Goal: Task Accomplishment & Management: Use online tool/utility

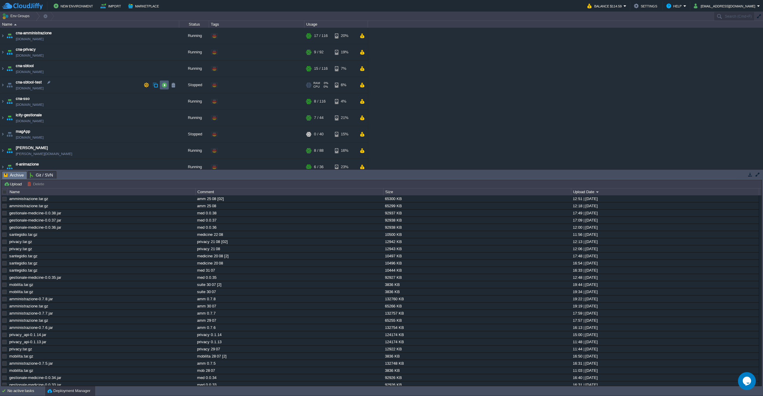
click at [162, 82] on td at bounding box center [164, 84] width 9 height 9
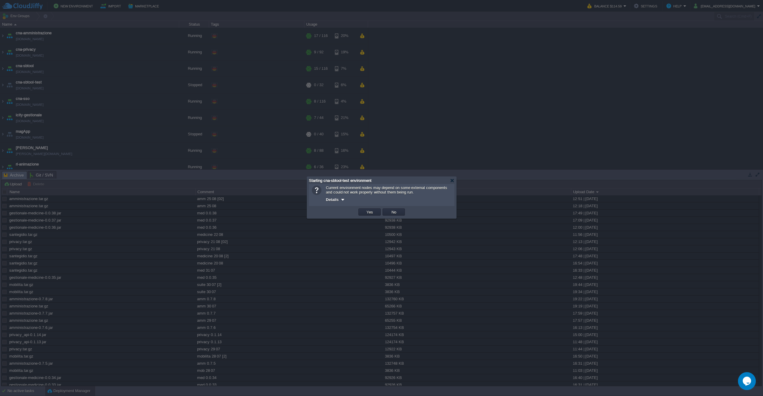
click at [366, 218] on div "OK Yes No Cancel" at bounding box center [381, 212] width 145 height 12
click at [364, 214] on td "Yes" at bounding box center [369, 211] width 22 height 7
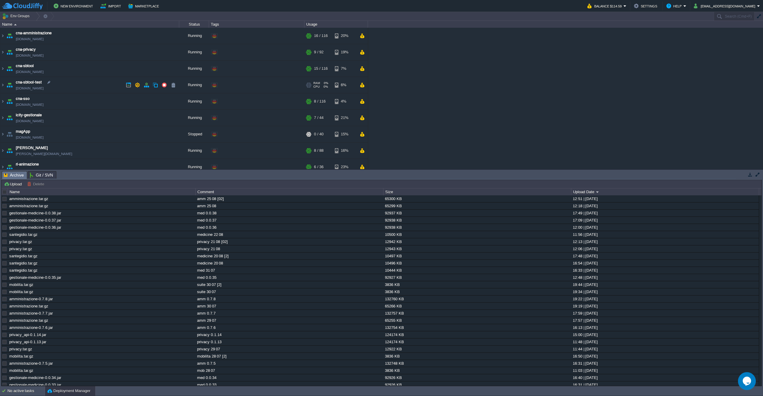
click at [107, 87] on td "cna-sbtool-test [DOMAIN_NAME]" at bounding box center [89, 85] width 179 height 16
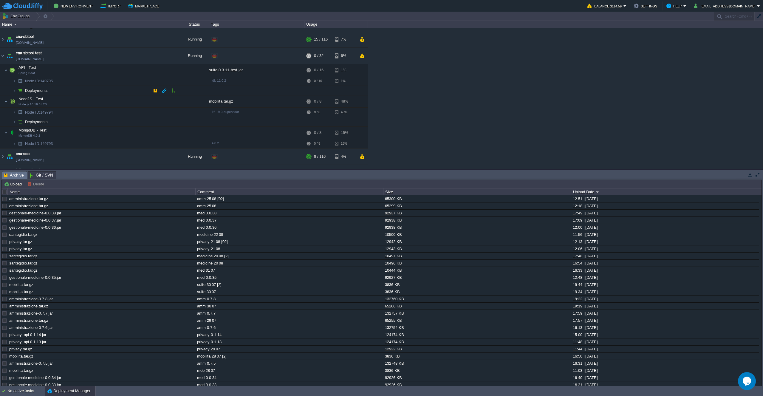
scroll to position [30, 0]
click at [59, 144] on div at bounding box center [58, 142] width 5 height 5
click at [135, 55] on button "button" at bounding box center [137, 55] width 5 height 5
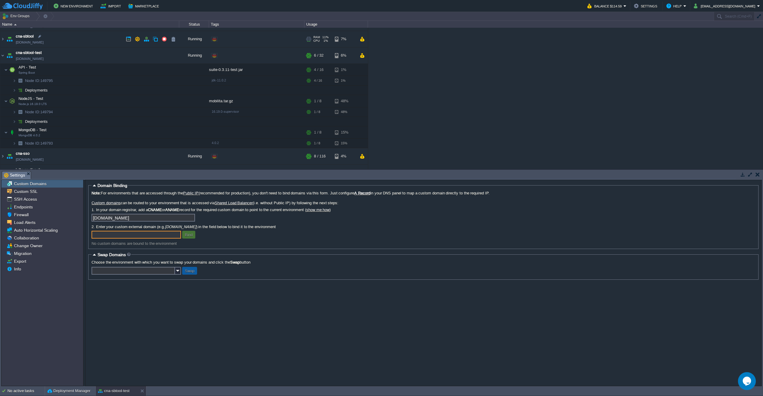
click at [84, 43] on td "cna-sbtool [DOMAIN_NAME]" at bounding box center [89, 39] width 179 height 16
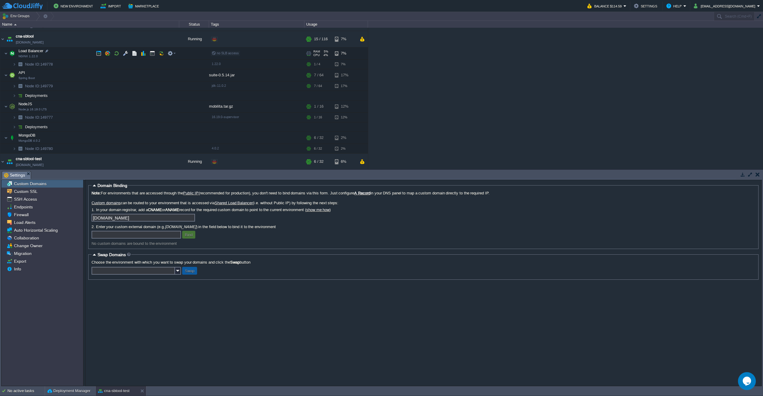
click at [82, 51] on td "Load Balancer NGINX 1.22.0" at bounding box center [89, 53] width 179 height 12
click at [124, 54] on button "button" at bounding box center [125, 53] width 5 height 5
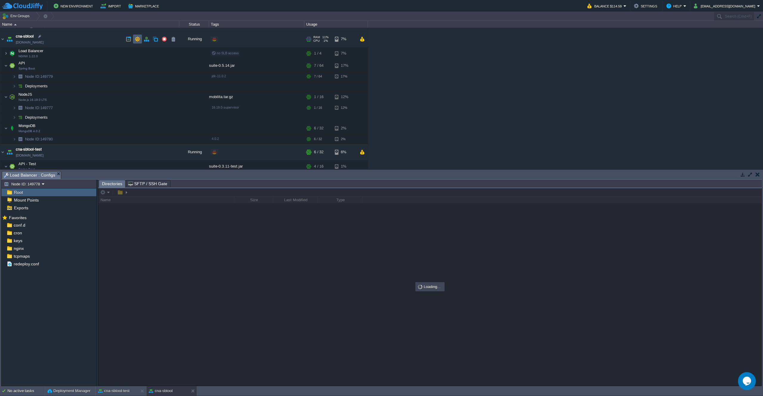
click at [135, 38] on button "button" at bounding box center [137, 38] width 5 height 5
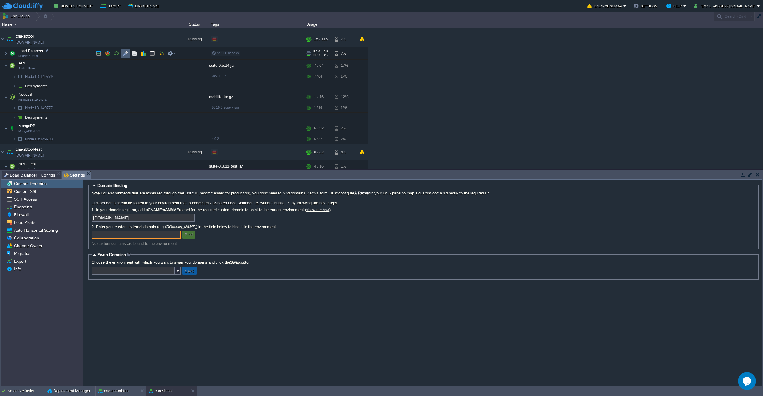
click at [123, 54] on button "button" at bounding box center [125, 53] width 5 height 5
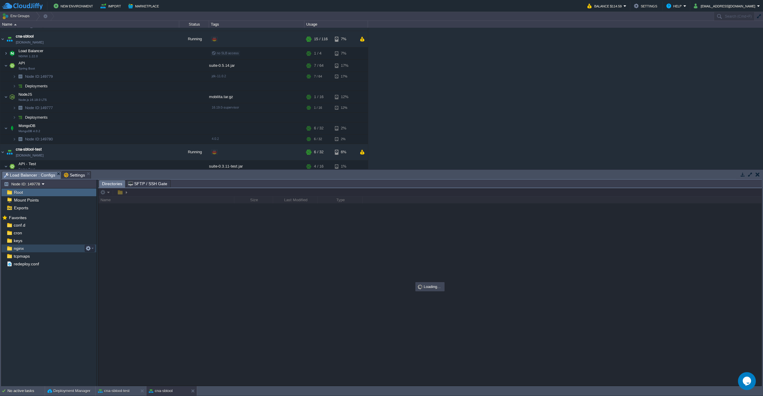
click at [31, 251] on div "nginx" at bounding box center [48, 248] width 95 height 8
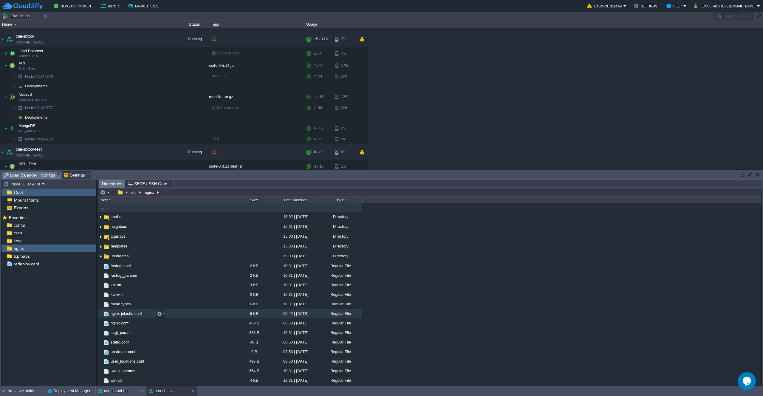
scroll to position [0, 0]
click at [30, 224] on div "conf.d" at bounding box center [48, 225] width 95 height 8
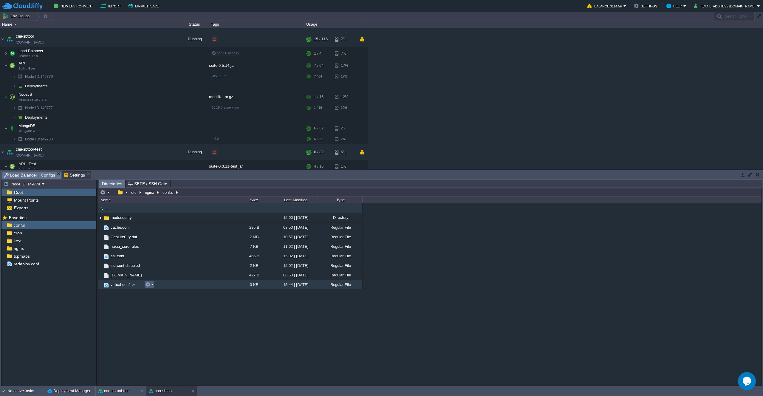
click at [152, 285] on em at bounding box center [149, 284] width 8 height 5
click at [159, 293] on span "Open" at bounding box center [158, 293] width 9 height 4
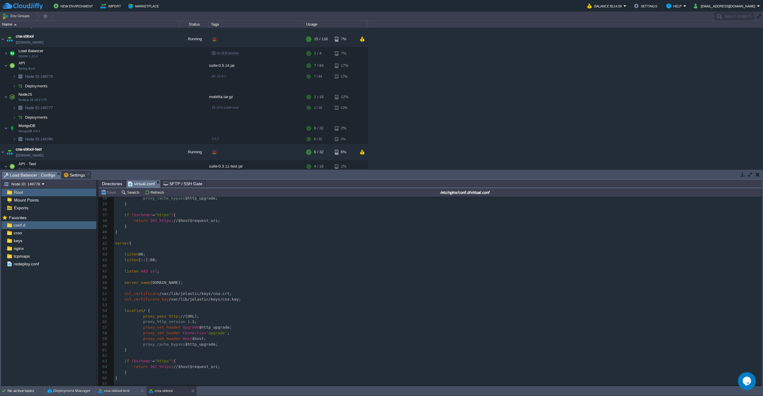
scroll to position [190, 0]
click at [26, 390] on div "No active tasks" at bounding box center [25, 391] width 37 height 10
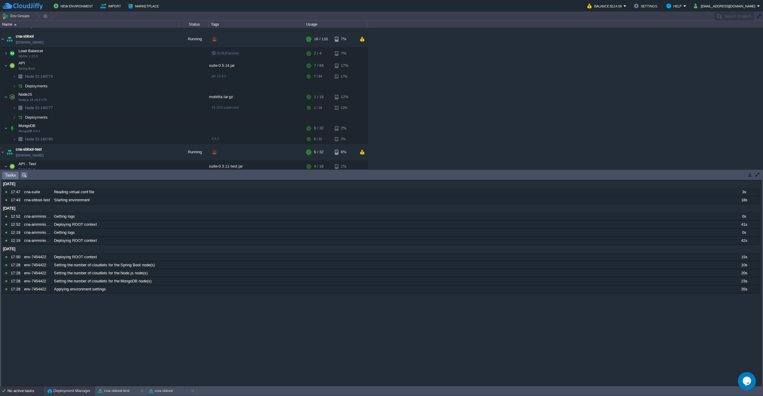
click at [62, 392] on button "Deployment Manager" at bounding box center [68, 391] width 43 height 6
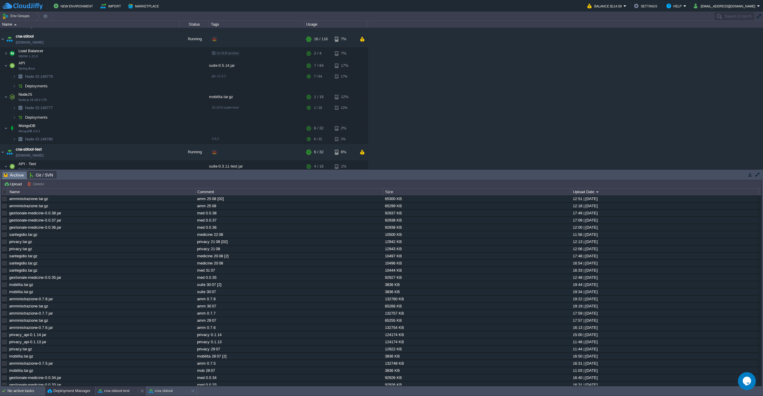
click at [119, 389] on button "cna-sbtool-test" at bounding box center [113, 391] width 31 height 6
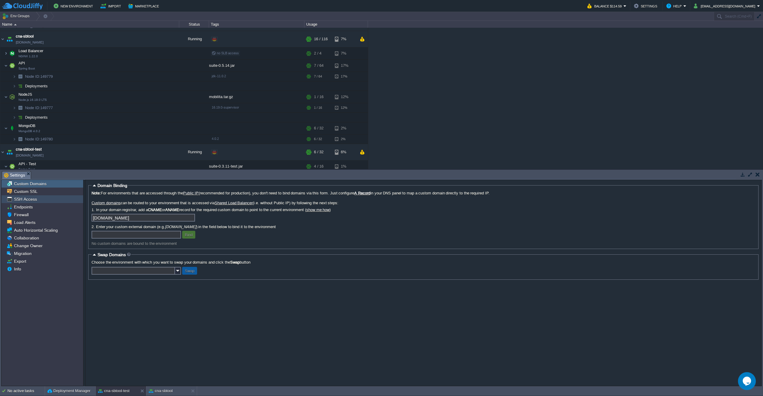
click at [34, 196] on div "SSH Access" at bounding box center [42, 199] width 82 height 8
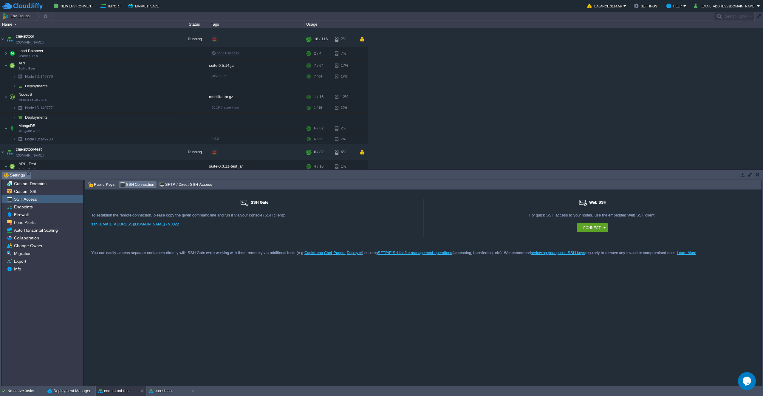
click at [137, 224] on link "ssh [EMAIL_ADDRESS][DOMAIN_NAME] -p 3022" at bounding box center [135, 224] width 88 height 4
click at [65, 385] on div "Custom Domains Custom SSL SSH Access Endpoints Firewall Load Alerts Auto Horizo…" at bounding box center [42, 283] width 82 height 206
click at [62, 387] on div "Deployment Manager" at bounding box center [70, 391] width 50 height 10
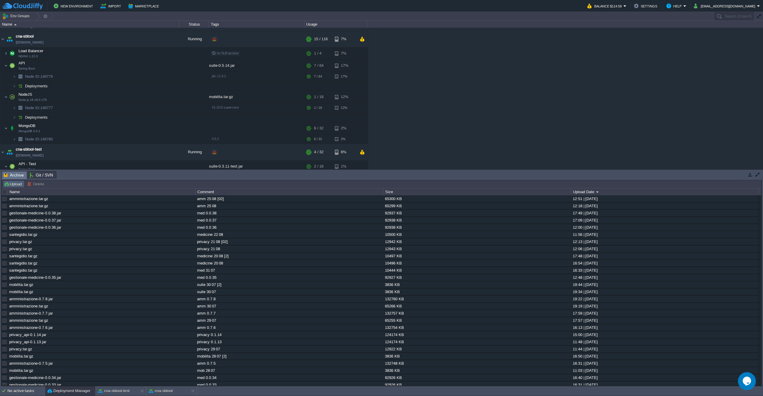
click at [10, 185] on button "Upload" at bounding box center [14, 183] width 20 height 5
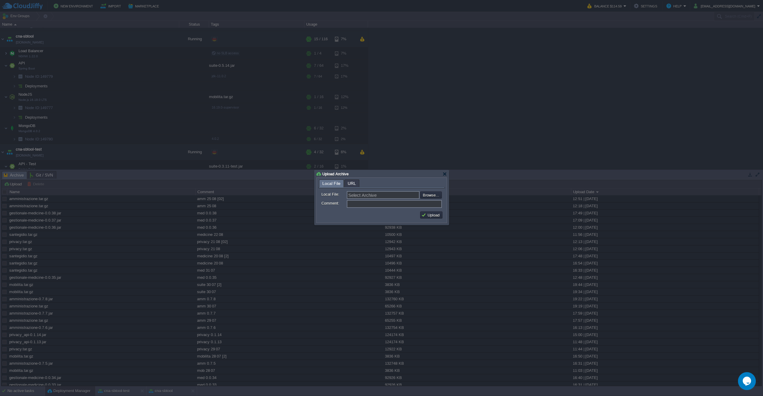
click at [443, 192] on form "Local File: Select Archive Browse... Comment:" at bounding box center [381, 198] width 126 height 21
click at [436, 194] on input "file" at bounding box center [403, 194] width 75 height 7
type input "C:\fakepath\mobilita-test.tar.gz"
type input "mobilita-test.tar.gz"
type input "mobilta-test 26 08"
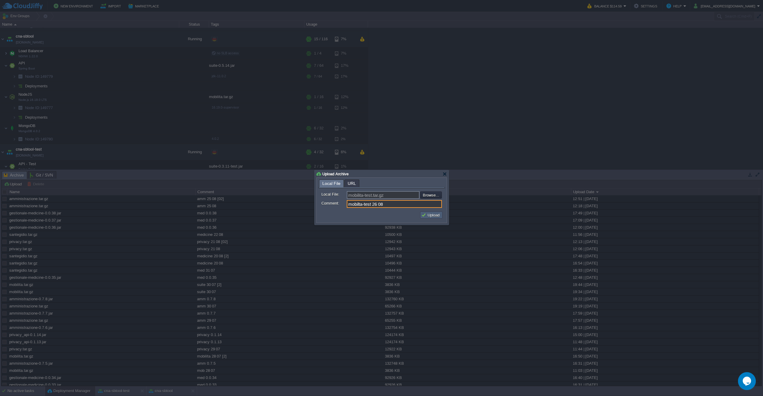
click at [433, 218] on button "Upload" at bounding box center [431, 214] width 20 height 5
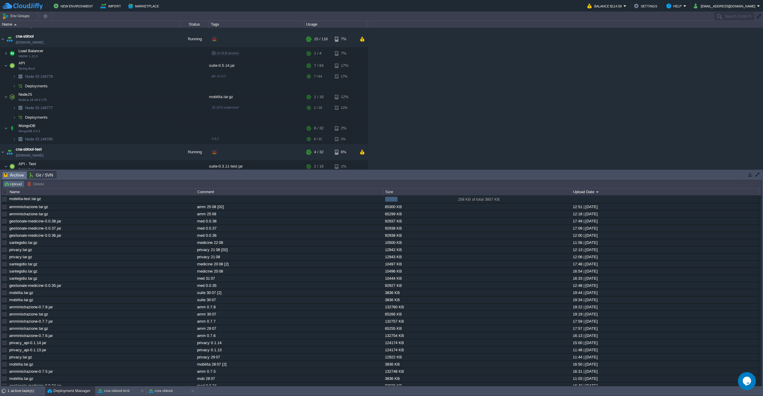
click at [13, 183] on button "Upload" at bounding box center [14, 183] width 20 height 5
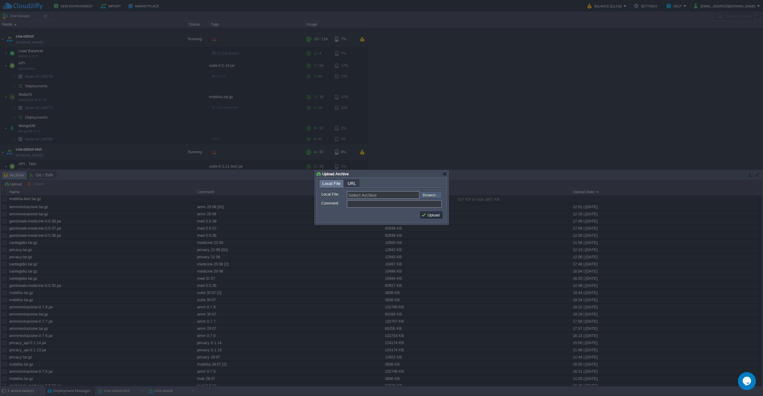
click at [422, 196] on input "file" at bounding box center [403, 194] width 75 height 7
type input "C:\fakepath\suite-0.5.14-test.jar"
type input "suite-0.5.14-test.jar"
type input "suite-test 0.5.14"
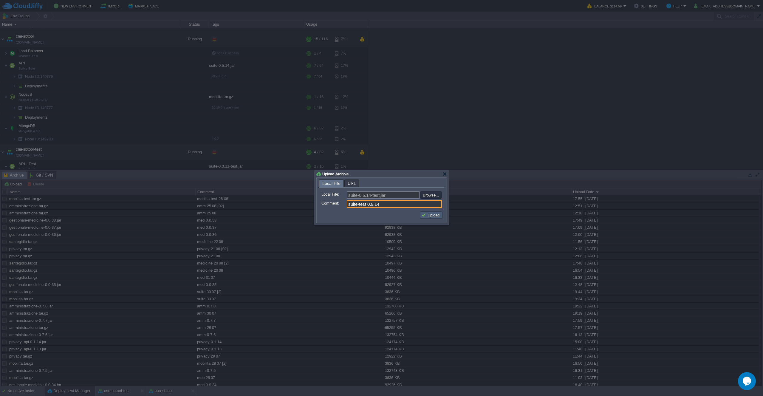
click at [432, 216] on button "Upload" at bounding box center [431, 214] width 20 height 5
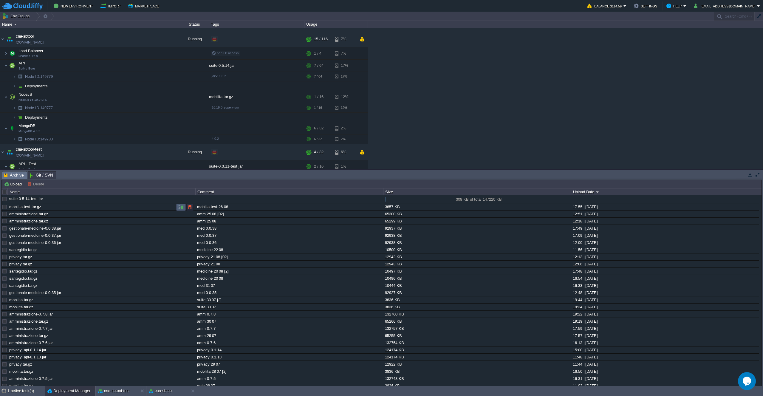
click at [179, 208] on button "button" at bounding box center [180, 207] width 5 height 5
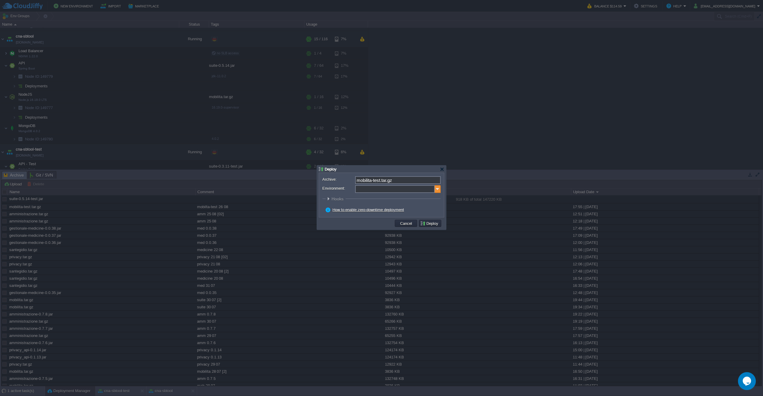
click at [436, 189] on img at bounding box center [438, 189] width 6 height 8
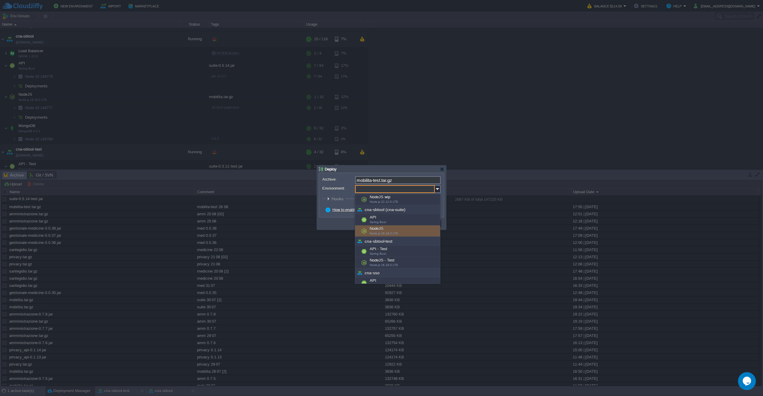
scroll to position [66, 0]
click at [412, 256] on div "NodeJS - Test Node.js 16.19.0 LTS" at bounding box center [397, 259] width 85 height 11
type input "NodeJS - Test (cna-sbtool-test)"
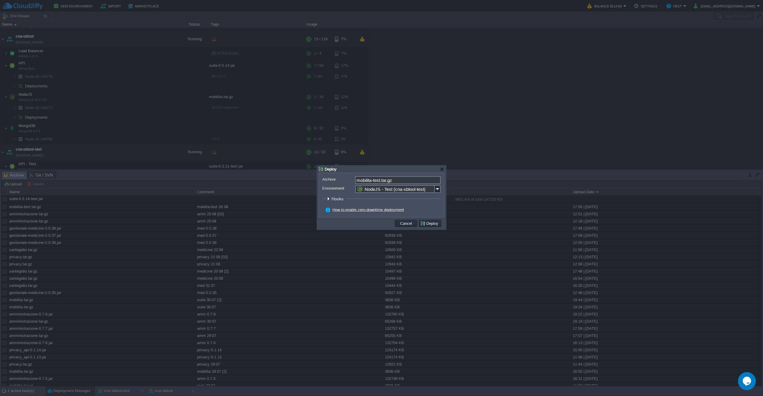
click at [427, 223] on button "Deploy" at bounding box center [430, 223] width 20 height 5
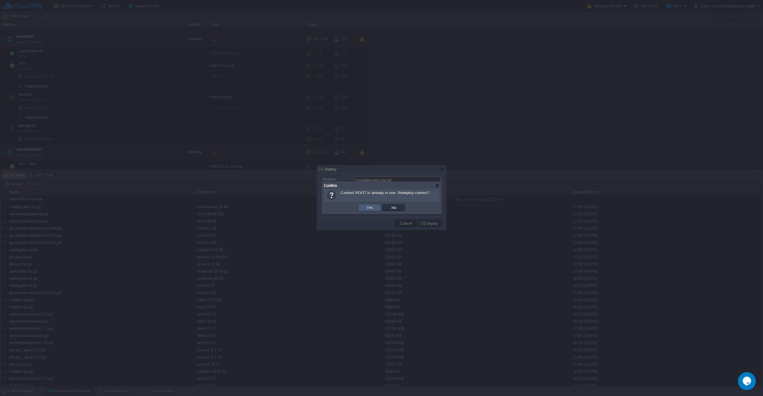
click at [369, 208] on button "Yes" at bounding box center [370, 207] width 10 height 5
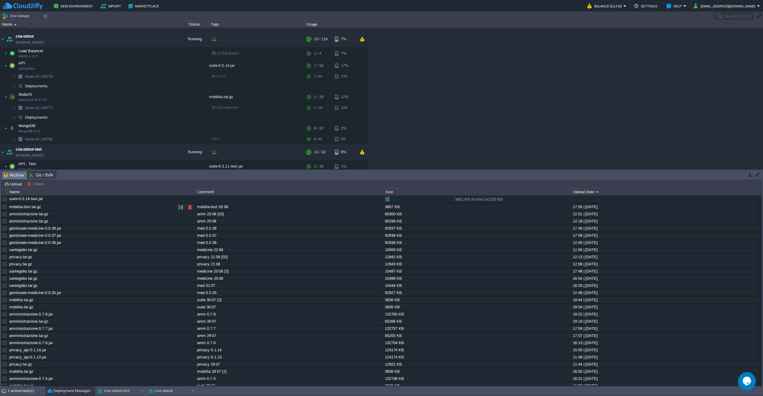
scroll to position [91, 0]
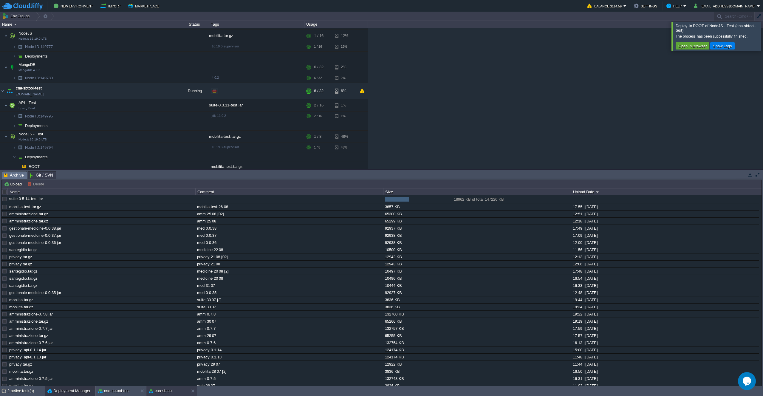
click at [156, 388] on button "cna-sbtool" at bounding box center [161, 391] width 24 height 6
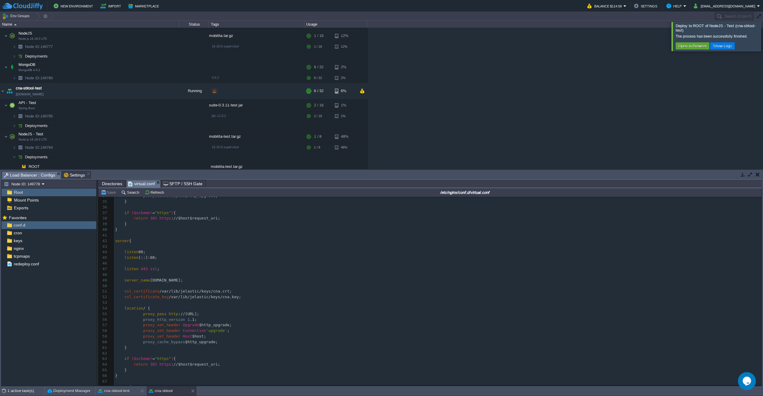
click at [161, 281] on span "[DOMAIN_NAME];" at bounding box center [166, 280] width 33 height 4
type textarea "[DOMAIN_NAME]"
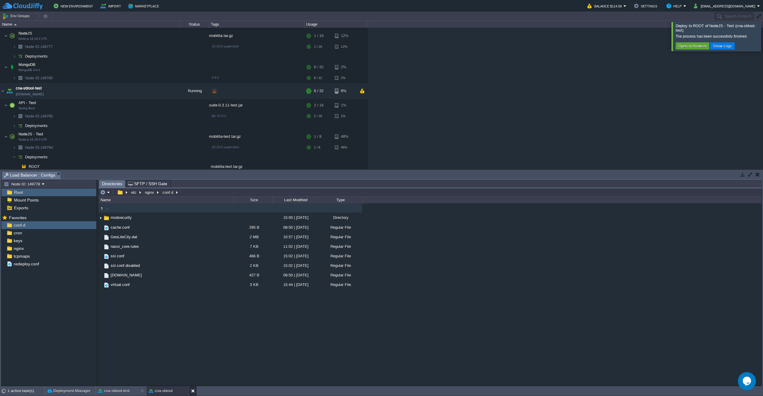
click at [191, 391] on div at bounding box center [193, 391] width 8 height 10
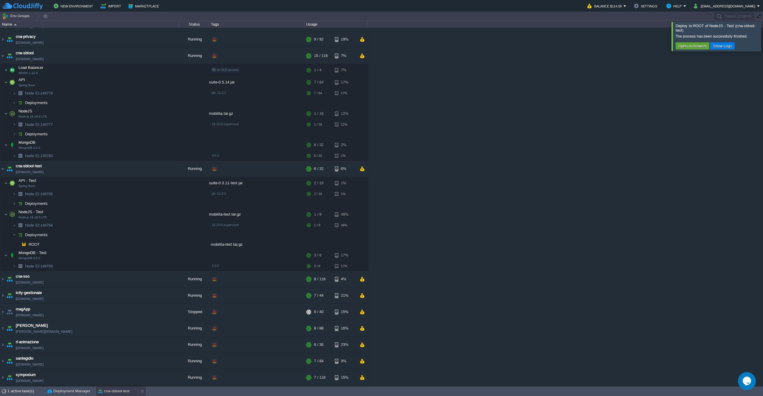
click at [117, 390] on button "cna-sbtool-test" at bounding box center [113, 391] width 31 height 6
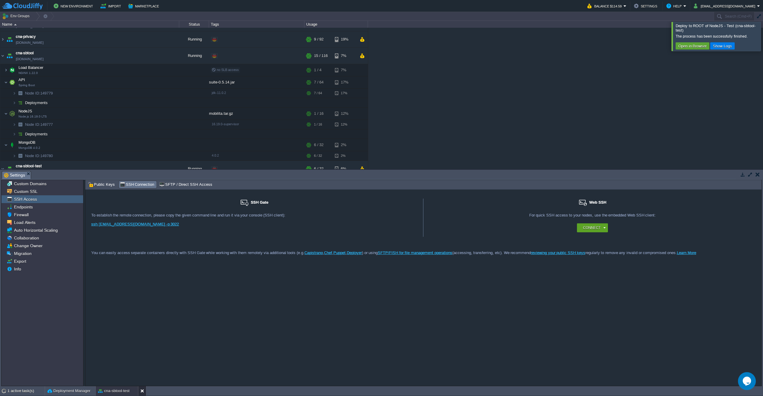
click at [142, 391] on button at bounding box center [143, 391] width 6 height 6
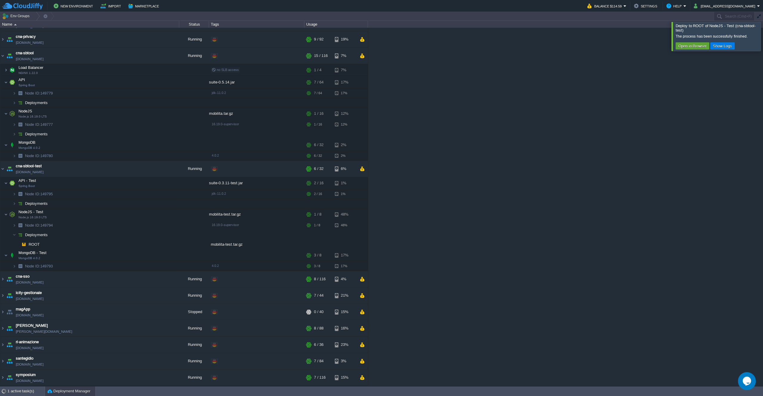
click at [68, 390] on button "Deployment Manager" at bounding box center [68, 391] width 43 height 6
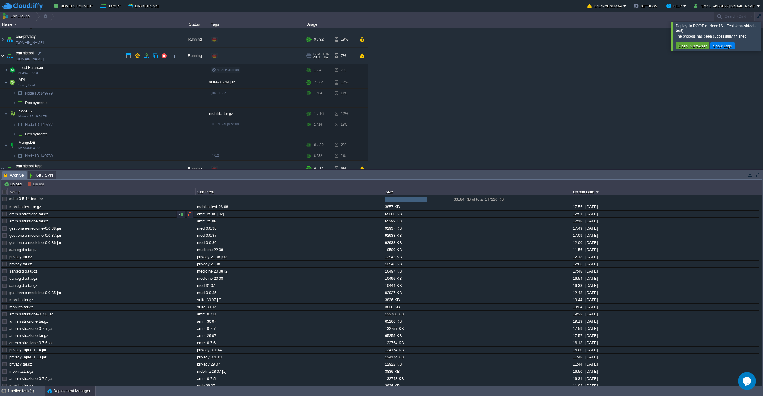
click at [3, 55] on img at bounding box center [2, 56] width 5 height 16
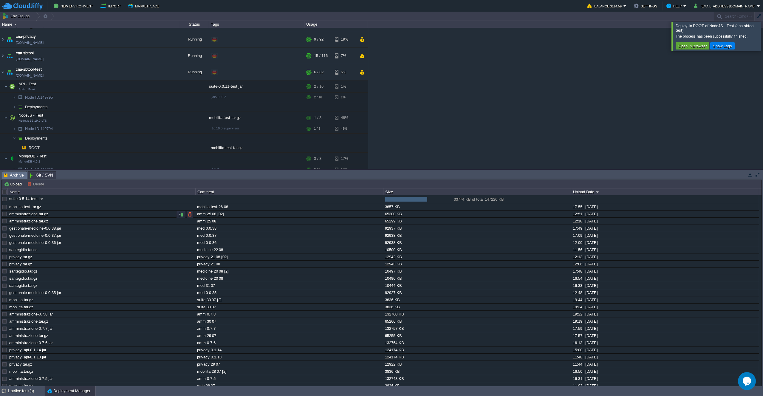
scroll to position [34, 0]
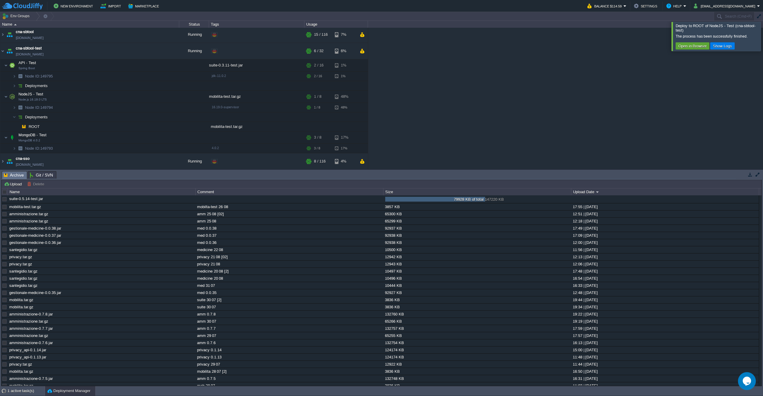
click at [458, 148] on div "cna-amministrazione [DOMAIN_NAME] Running + Add to Env Group RAM 13% CPU 1% 17 …" at bounding box center [381, 98] width 763 height 141
click at [763, 36] on div at bounding box center [770, 36] width 0 height 29
click at [575, 102] on div "cna-amministrazione [DOMAIN_NAME] Running + Add to Env Group RAM 13% CPU 1% 17 …" at bounding box center [381, 98] width 763 height 141
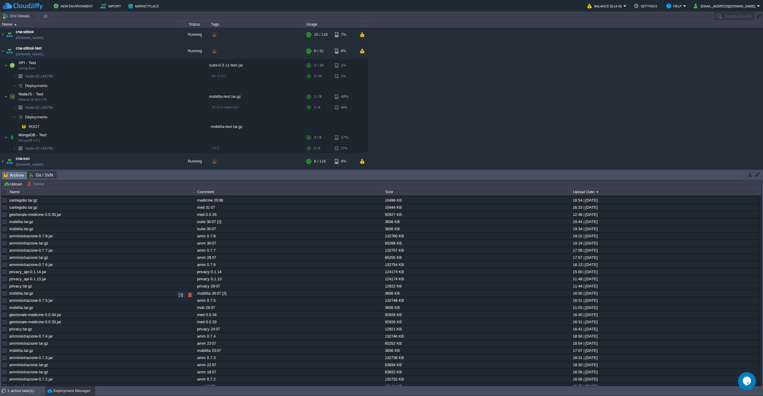
scroll to position [0, 0]
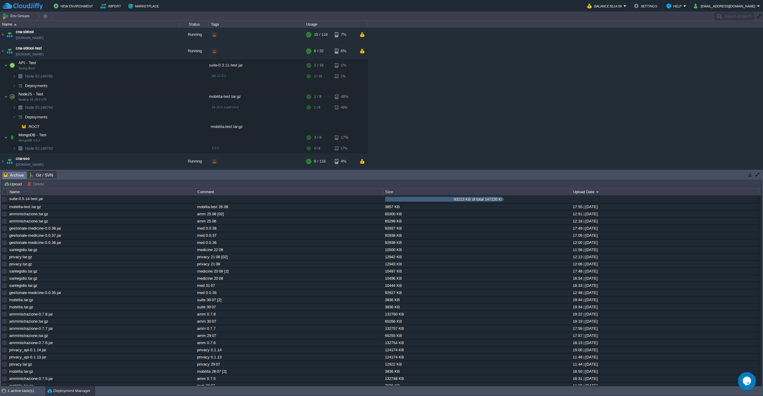
click at [474, 104] on div "cna-amministrazione [DOMAIN_NAME] Running + Add to Env Group RAM 13% CPU 1% 17 …" at bounding box center [381, 98] width 763 height 141
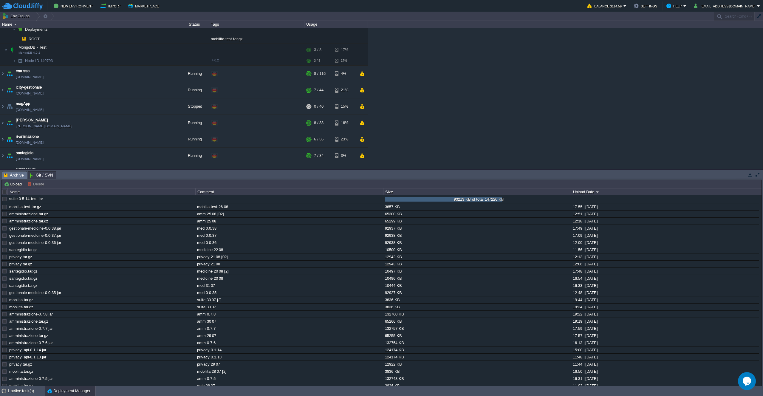
scroll to position [133, 0]
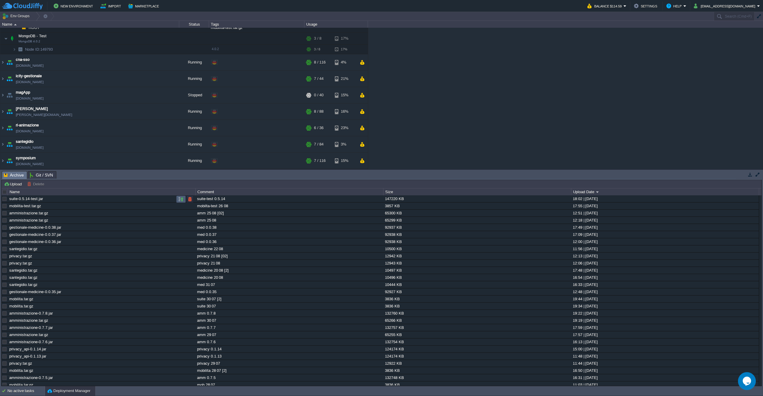
click at [184, 199] on td at bounding box center [181, 199] width 10 height 7
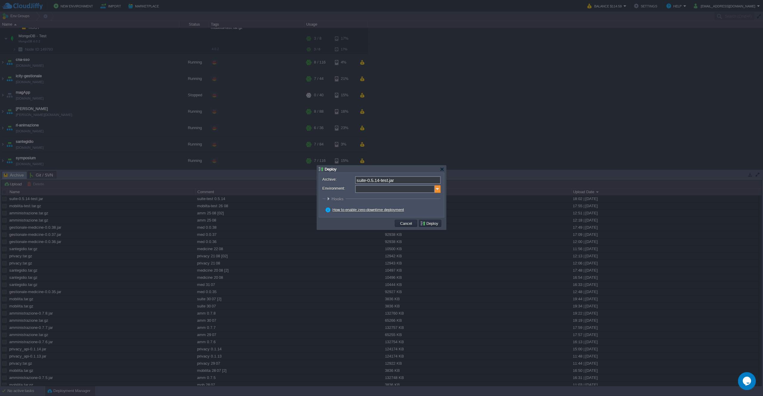
click at [438, 190] on img at bounding box center [438, 189] width 6 height 8
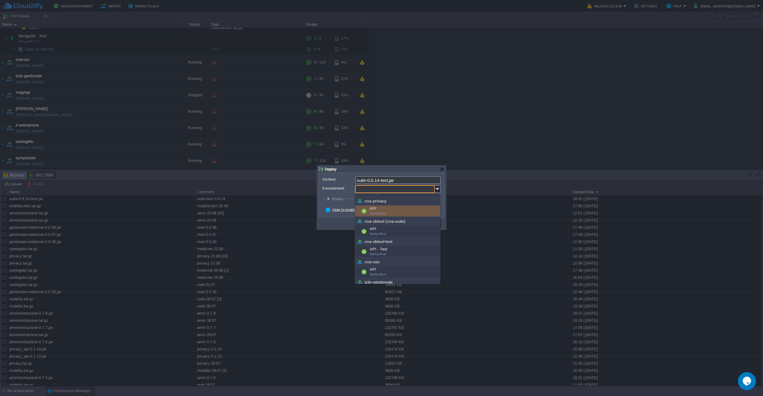
scroll to position [18, 0]
click at [391, 252] on div "API - Test Spring Boot" at bounding box center [397, 250] width 85 height 11
type input "API - Test (cna-sbtool-test)"
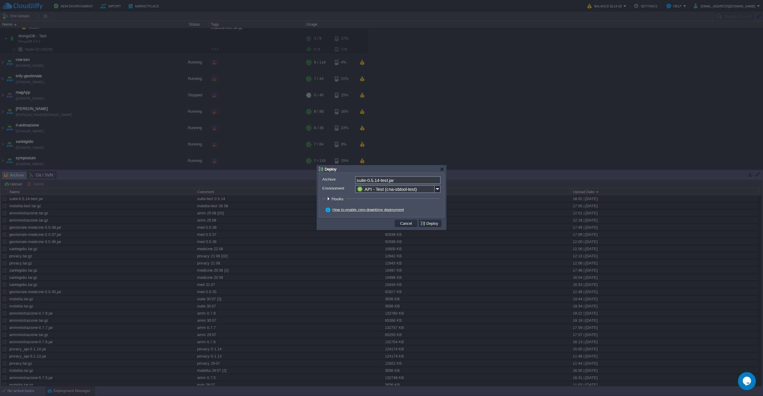
click at [430, 223] on button "Deploy" at bounding box center [430, 223] width 20 height 5
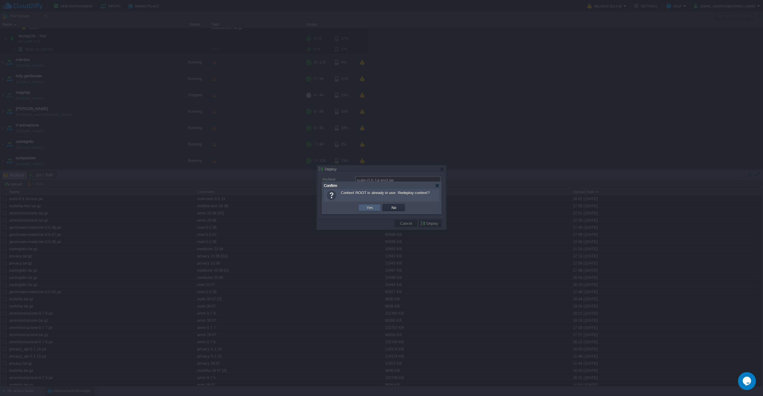
click at [372, 208] on button "Yes" at bounding box center [370, 207] width 10 height 5
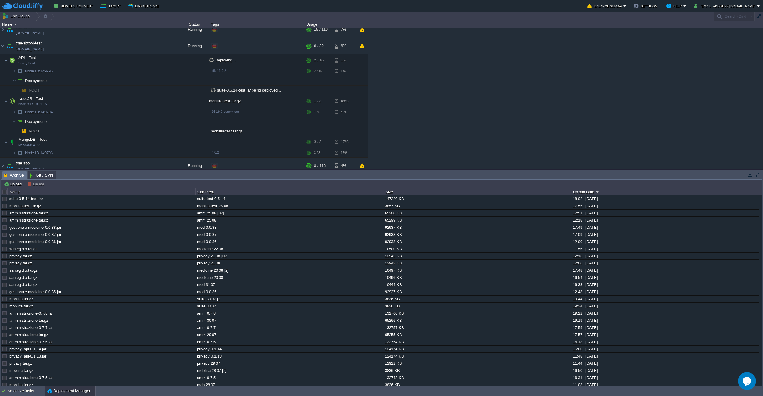
scroll to position [40, 0]
